Goal: Navigation & Orientation: Find specific page/section

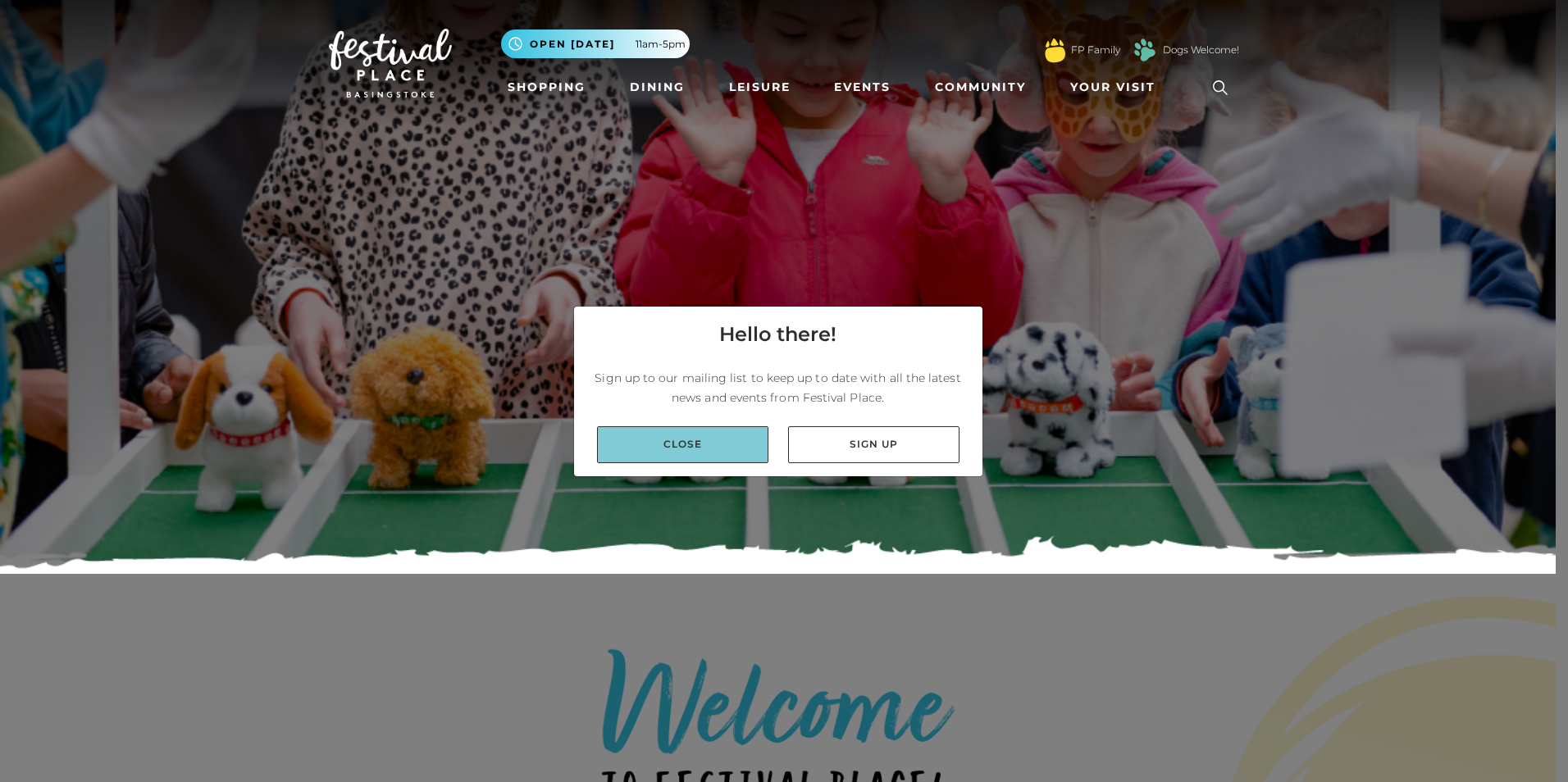
click at [706, 431] on link "Close" at bounding box center [683, 445] width 171 height 37
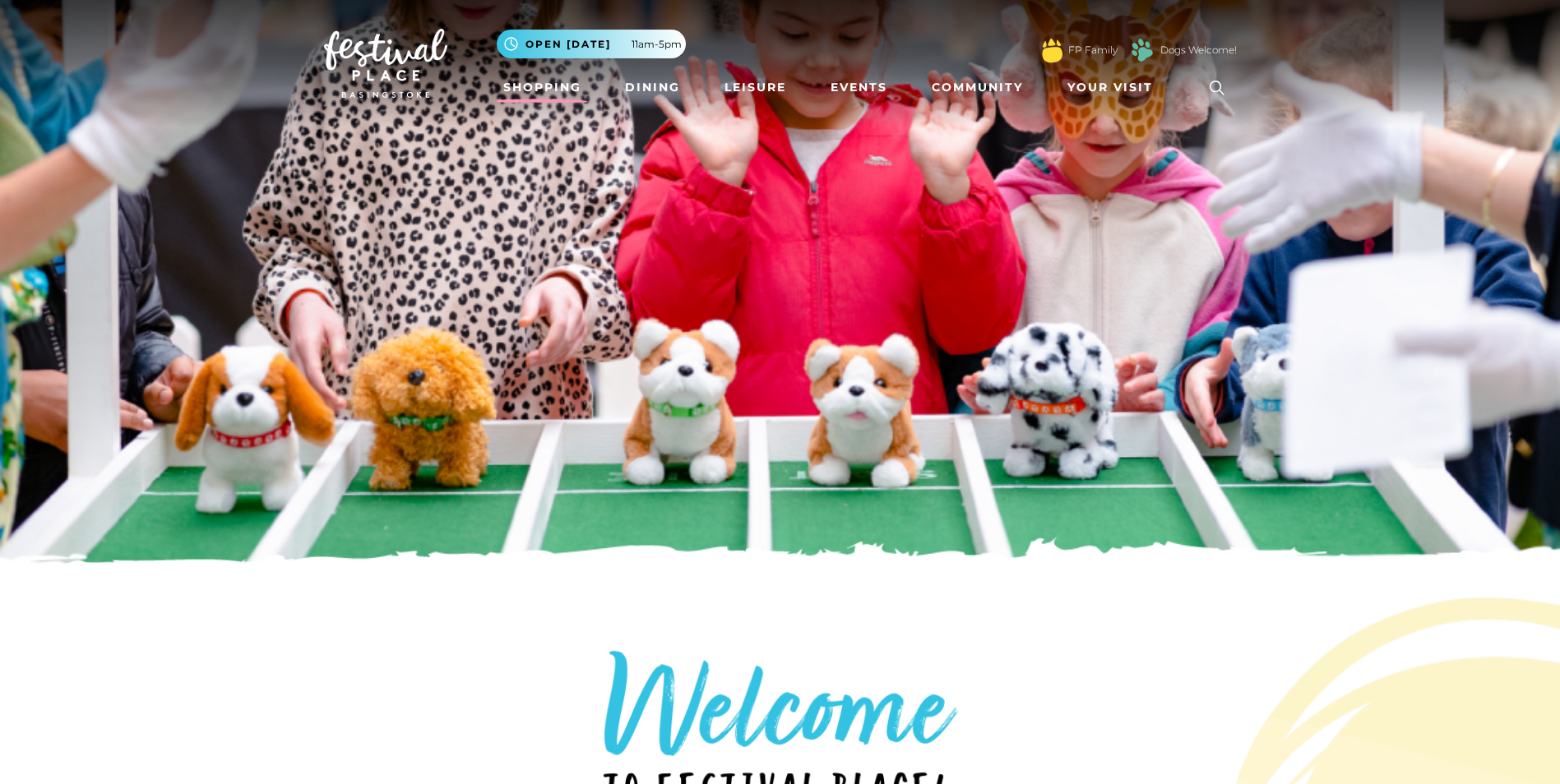
click at [539, 90] on link "Shopping" at bounding box center [542, 88] width 91 height 30
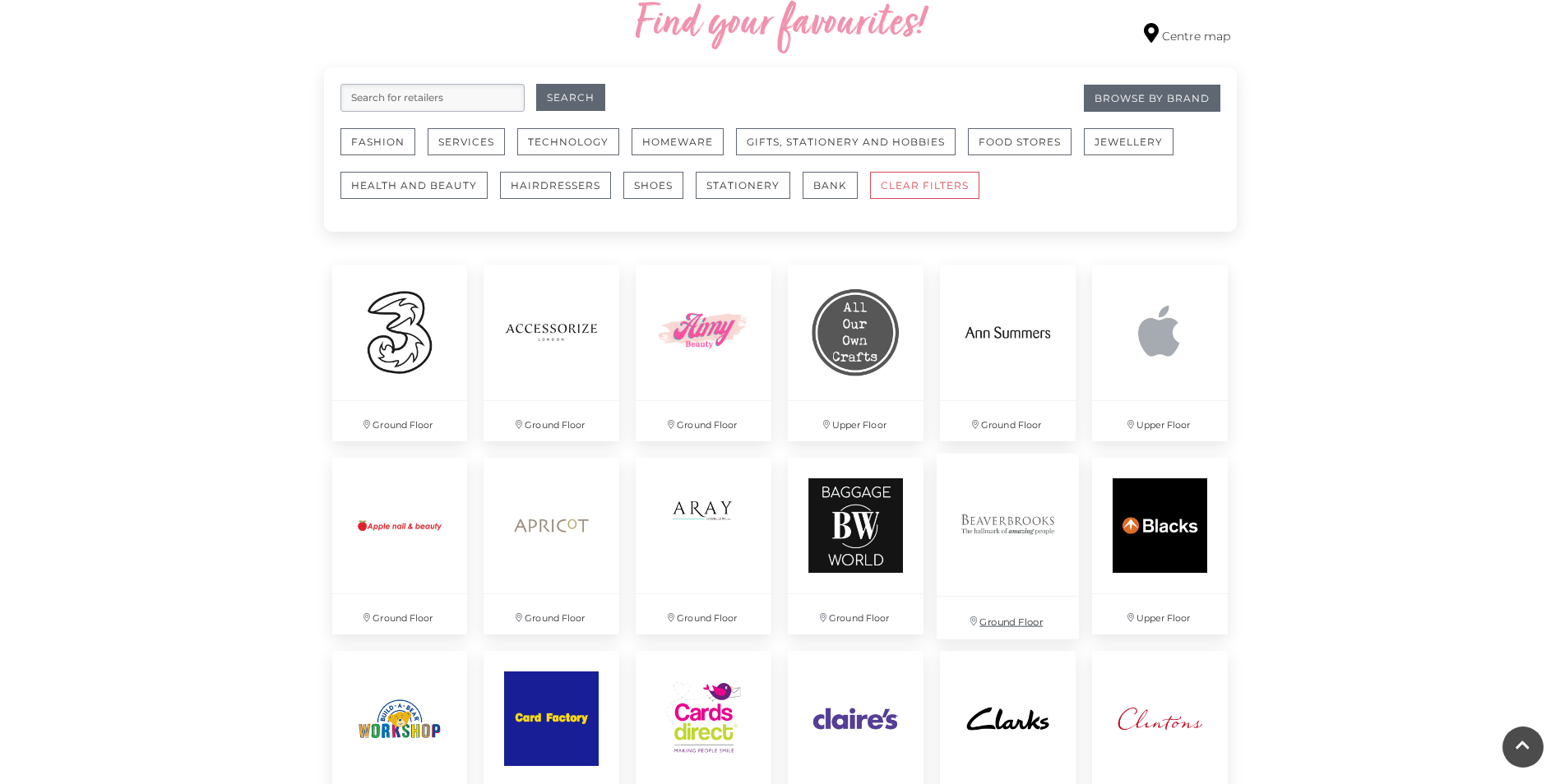
scroll to position [1069, 0]
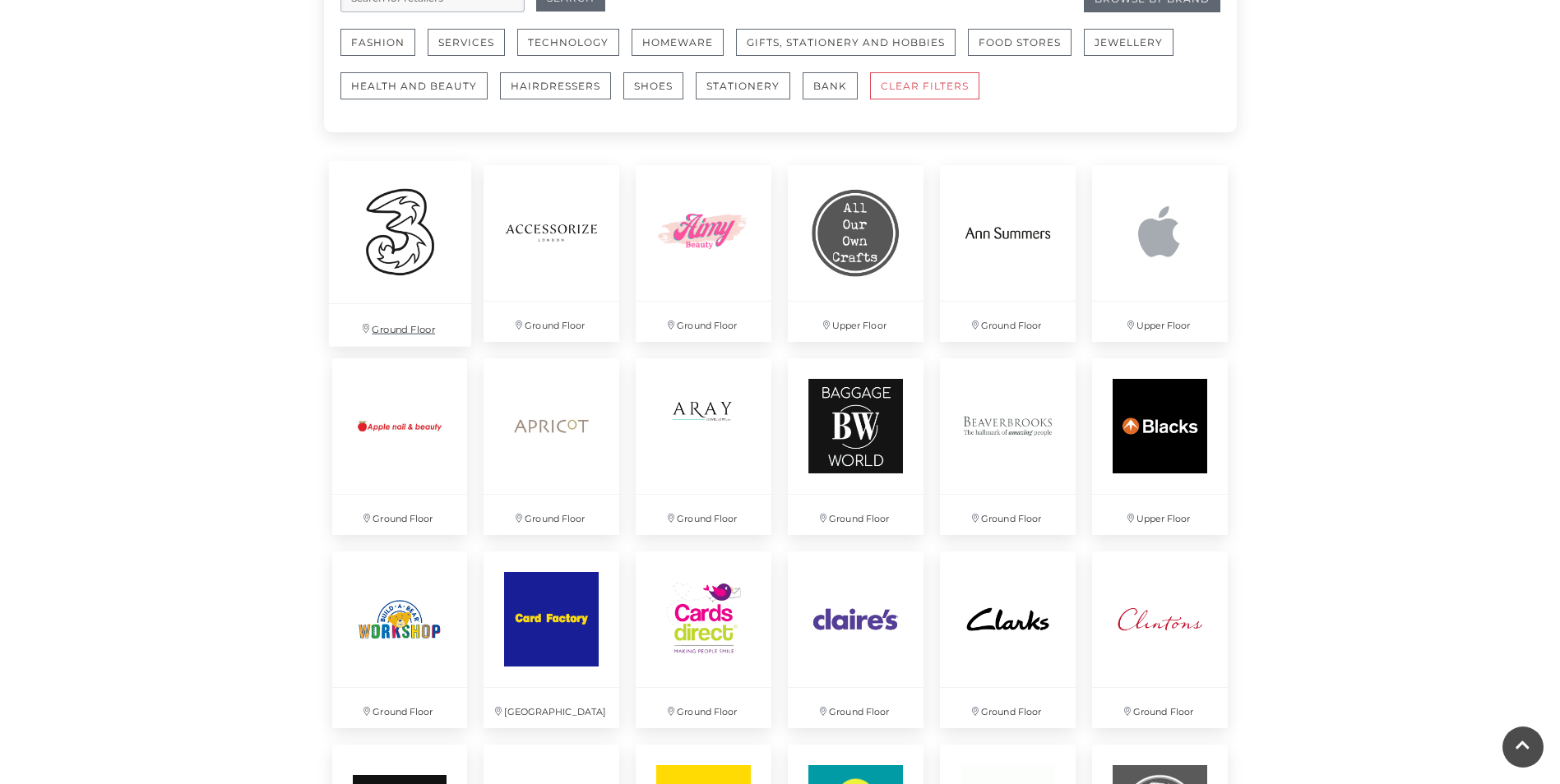
click at [412, 247] on img at bounding box center [399, 232] width 142 height 142
click at [1180, 445] on img at bounding box center [1159, 425] width 142 height 142
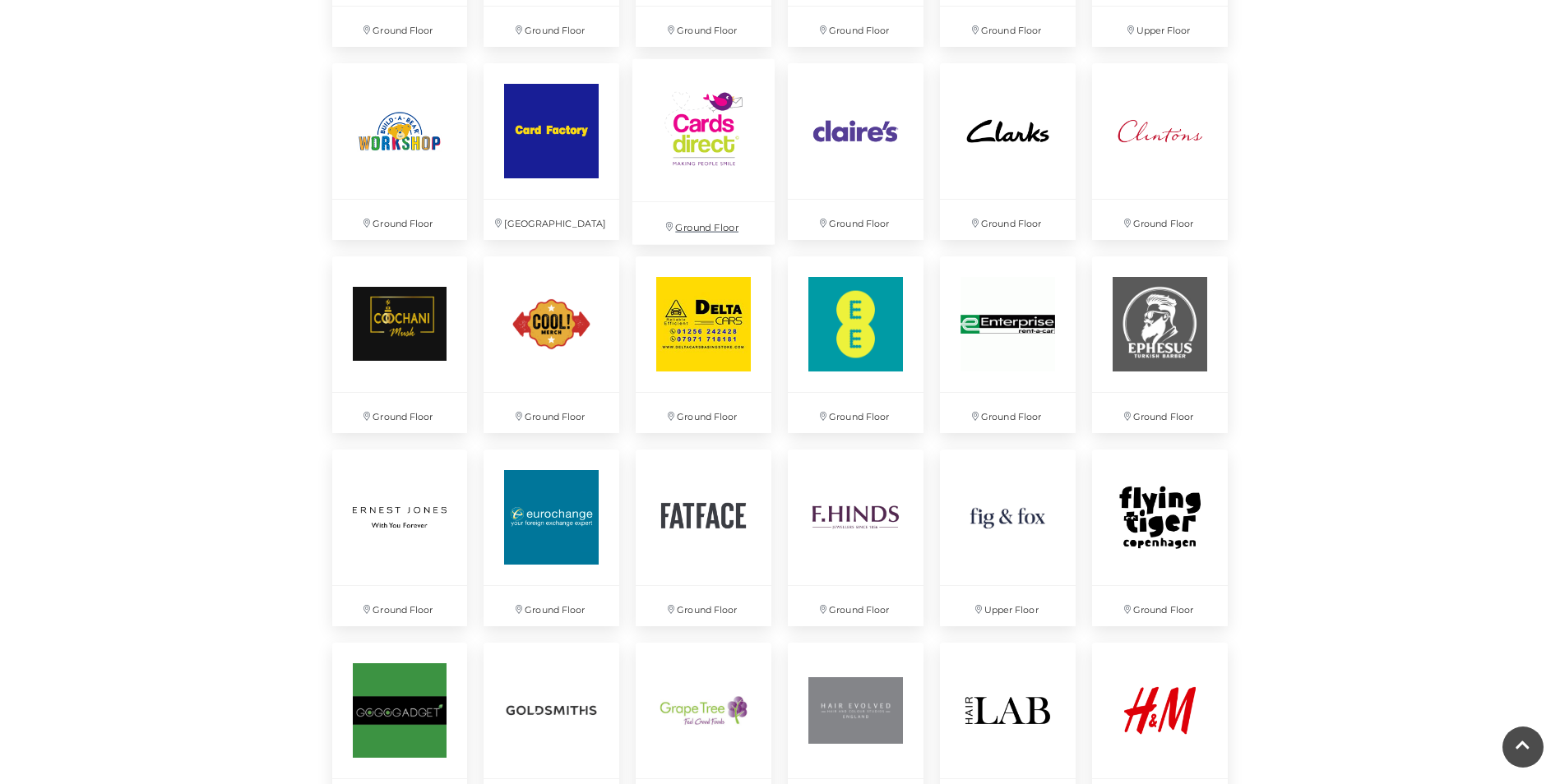
scroll to position [1562, 0]
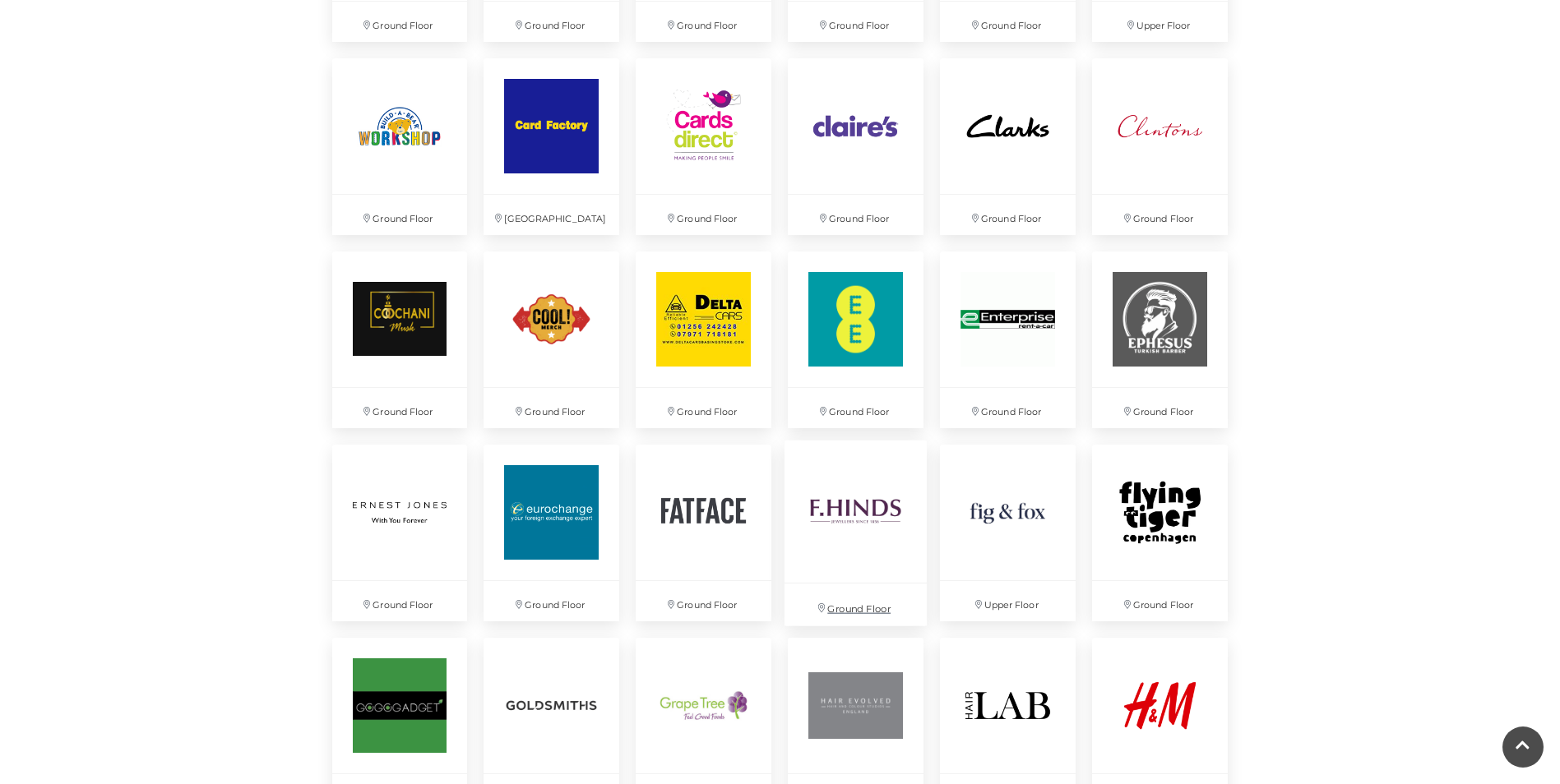
click at [896, 532] on img at bounding box center [855, 511] width 142 height 142
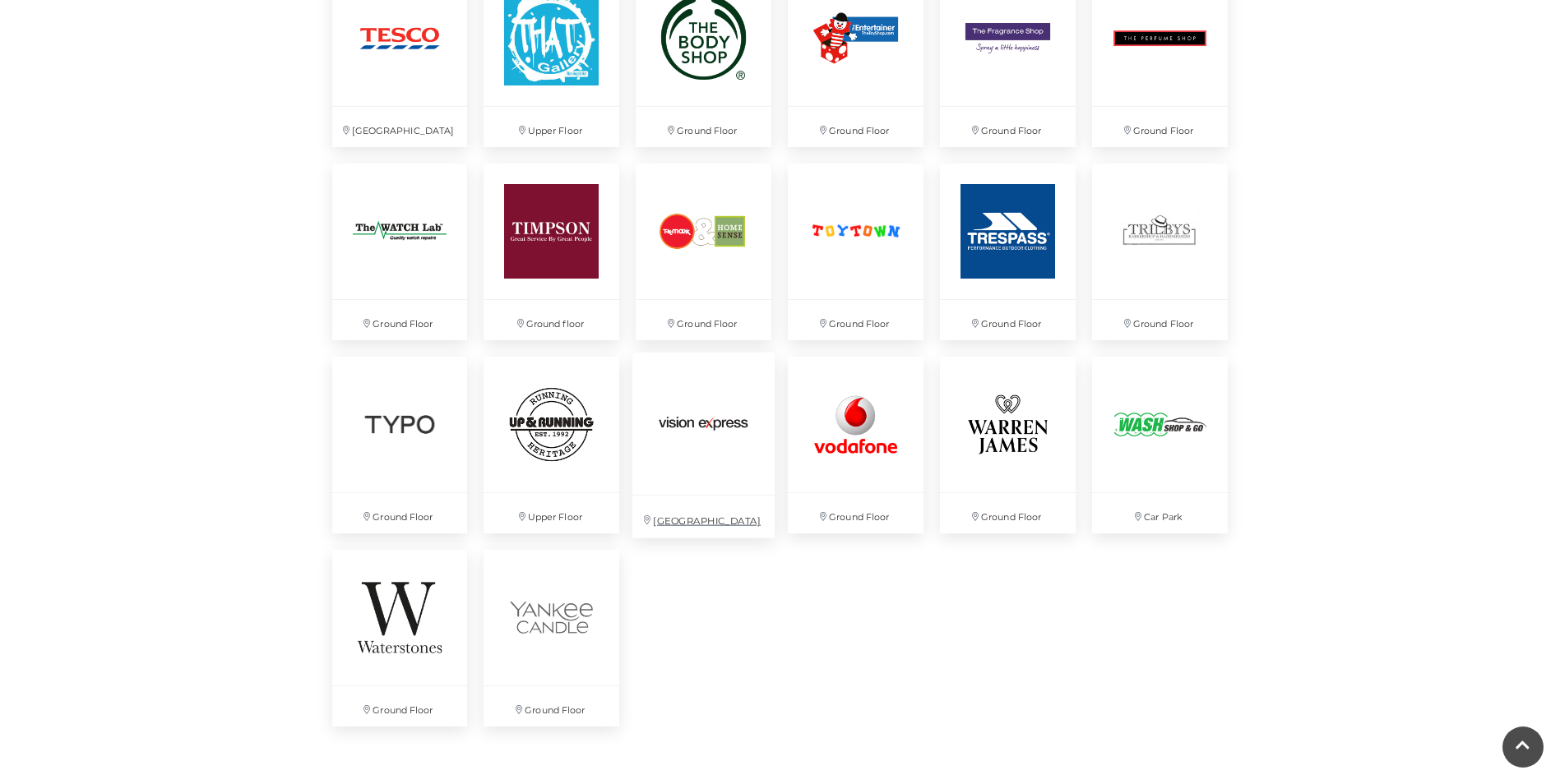
scroll to position [4191, 0]
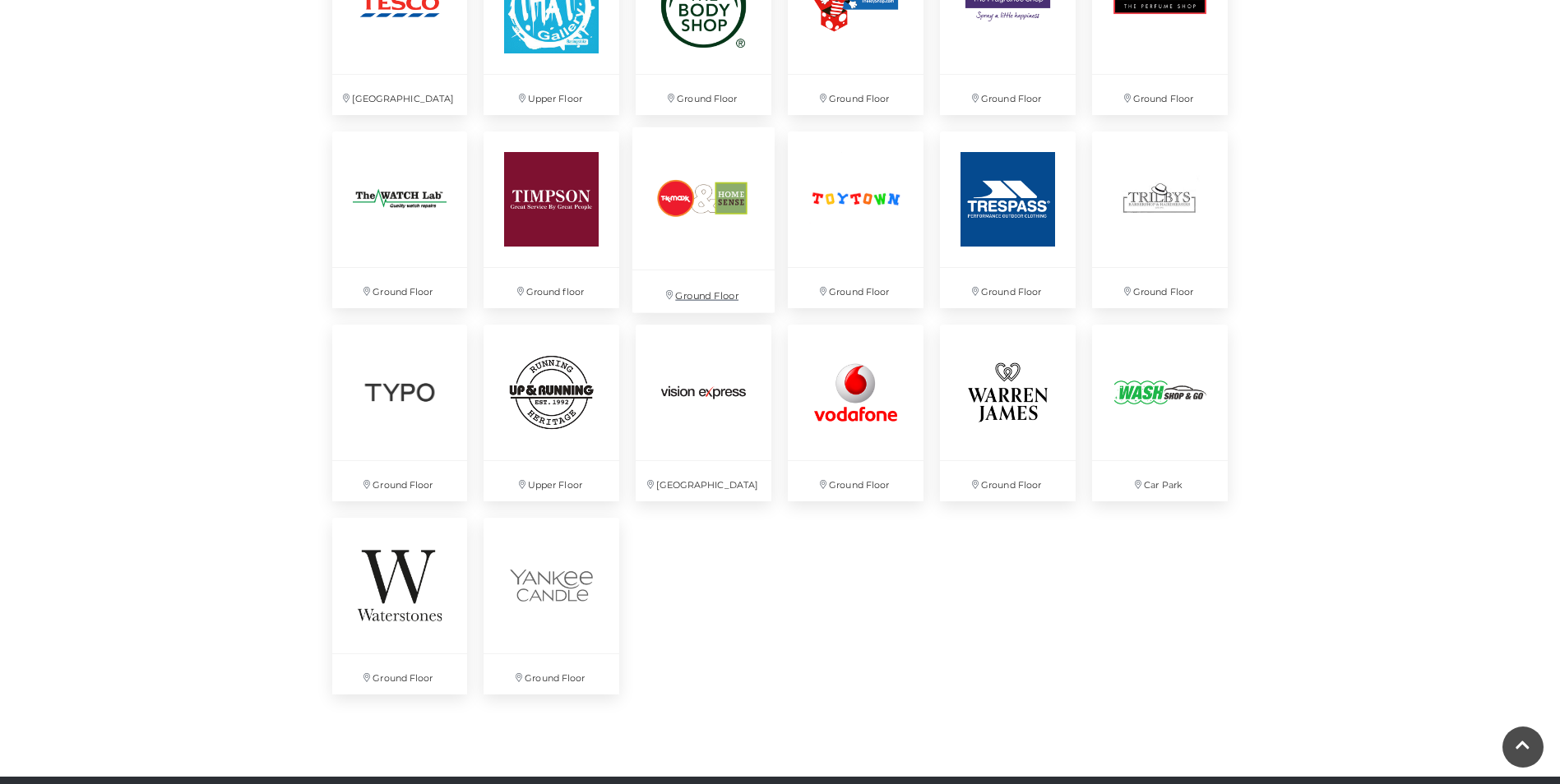
click at [704, 246] on img at bounding box center [703, 198] width 142 height 142
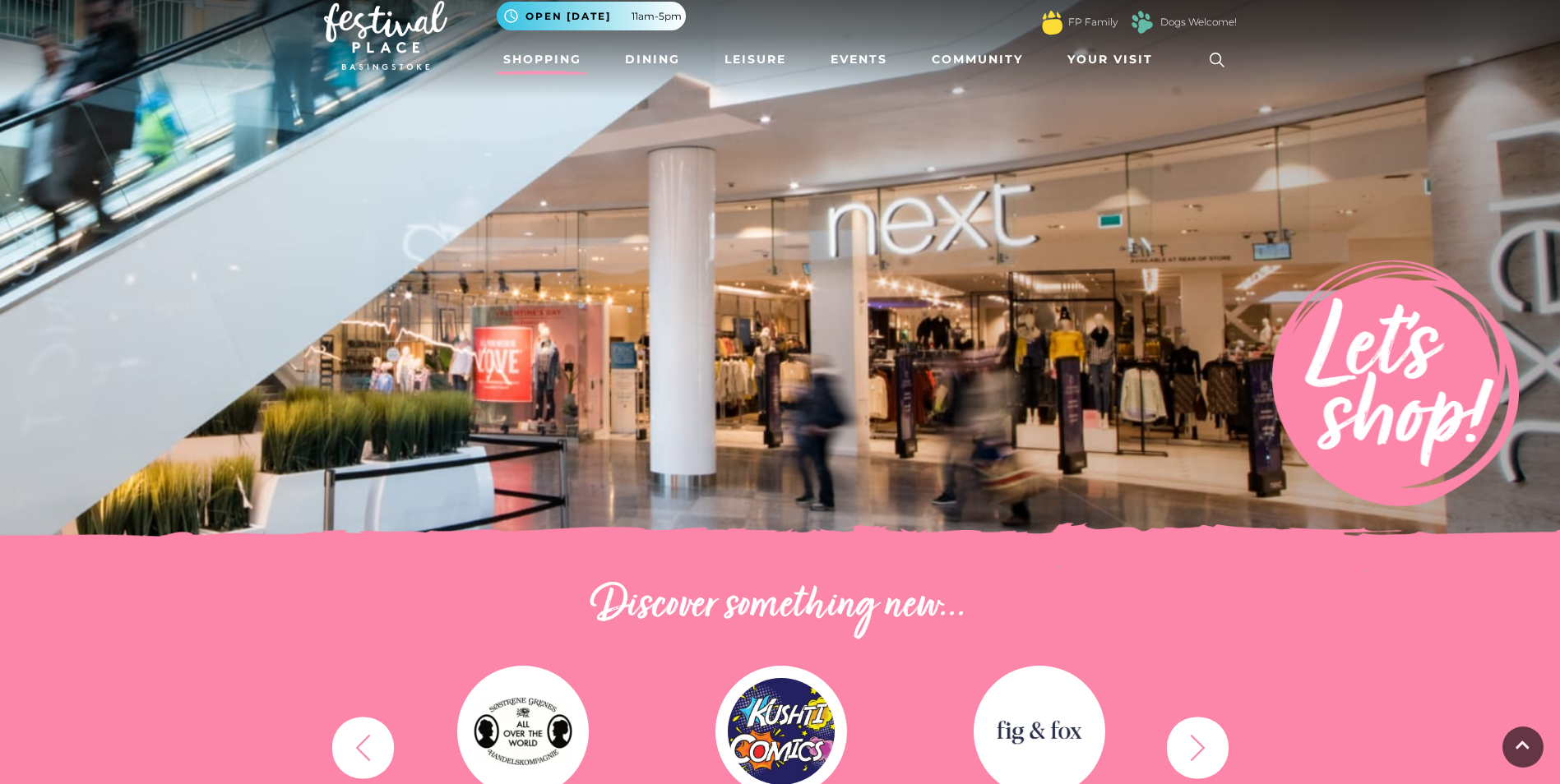
scroll to position [0, 0]
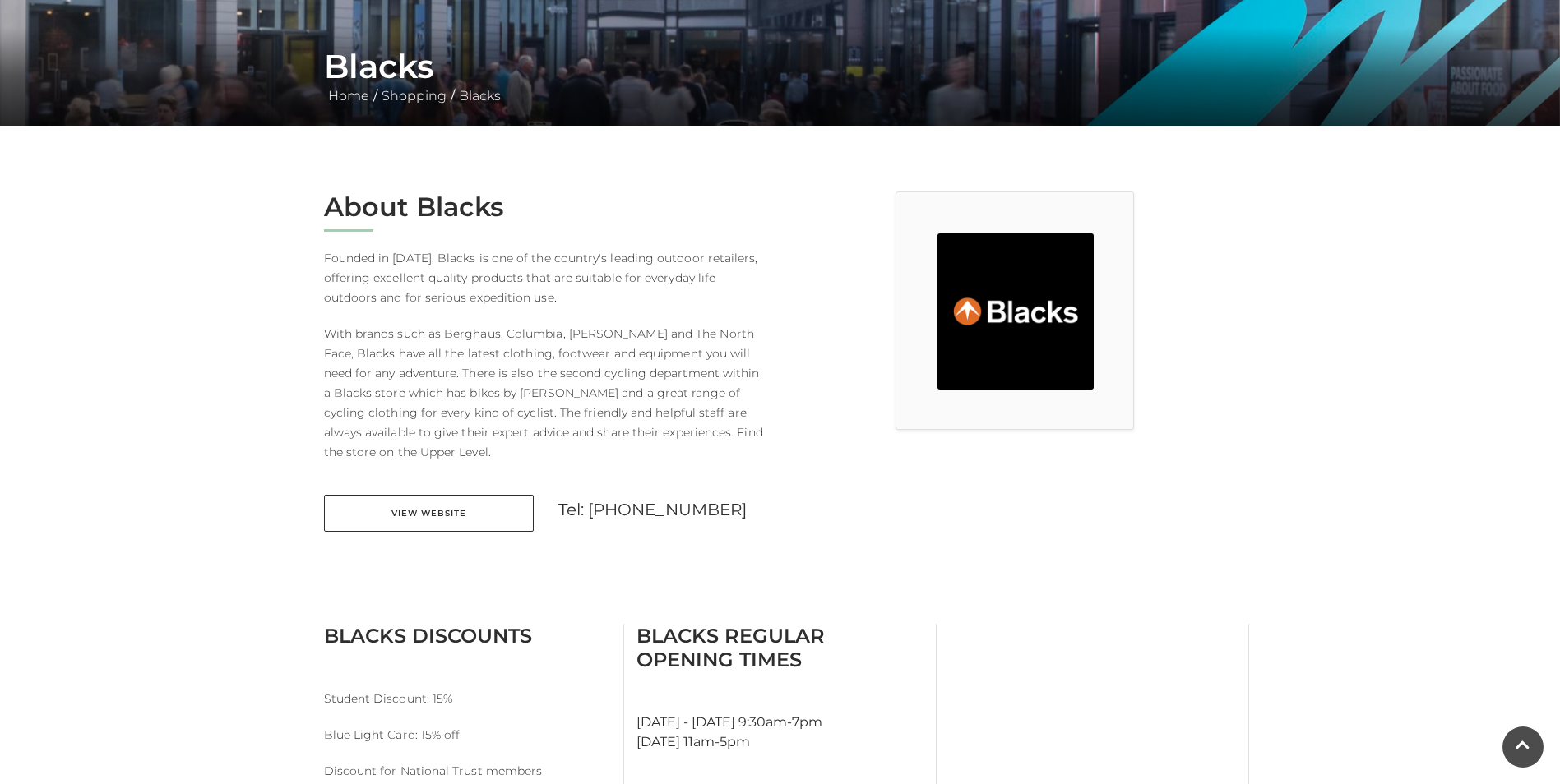
scroll to position [329, 0]
